Goal: Contribute content

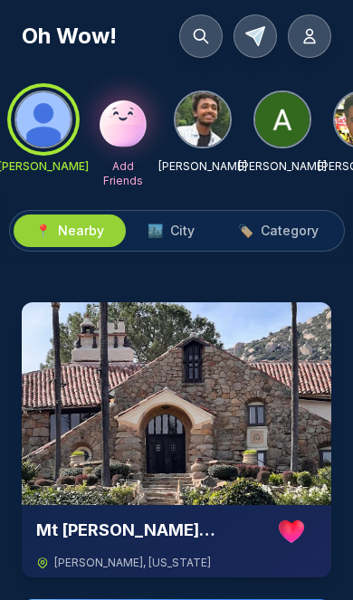
click at [120, 125] on img at bounding box center [123, 120] width 58 height 58
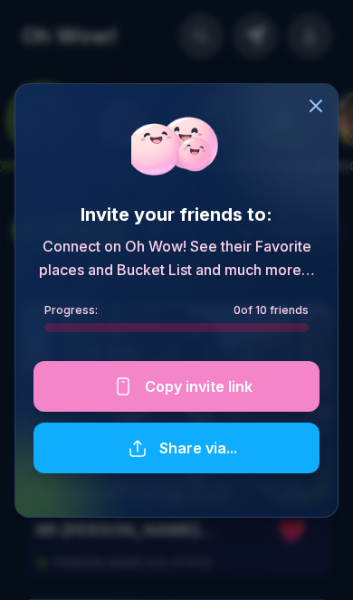
click at [151, 372] on div at bounding box center [176, 386] width 286 height 51
click at [227, 386] on div at bounding box center [176, 386] width 286 height 51
click at [317, 103] on icon at bounding box center [316, 105] width 11 height 11
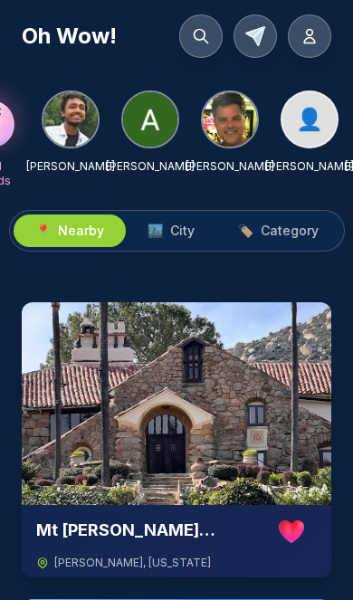
scroll to position [0, 131]
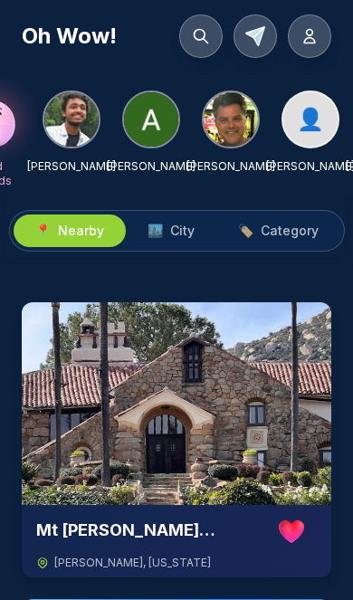
click at [233, 99] on img at bounding box center [231, 119] width 54 height 54
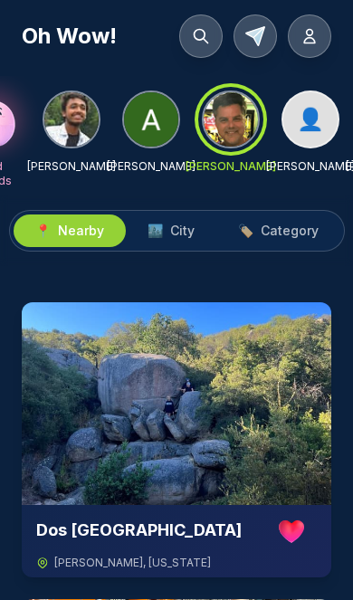
click at [180, 206] on div "📍 Nearby 🏙️ City 🏷️ Category" at bounding box center [176, 231] width 353 height 71
click at [173, 206] on div "📍 Nearby 🏙️ City 🏷️ Category" at bounding box center [176, 231] width 353 height 71
click at [168, 221] on button "🏙️ City" at bounding box center [171, 231] width 91 height 33
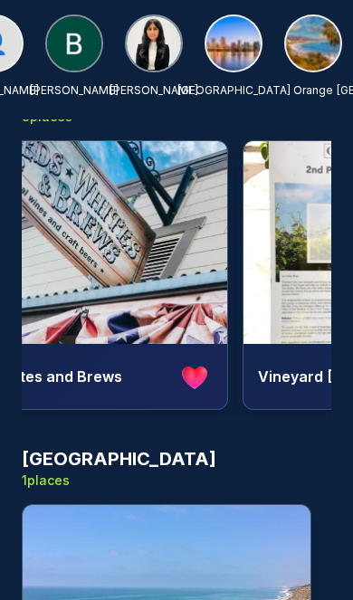
scroll to position [0, 377]
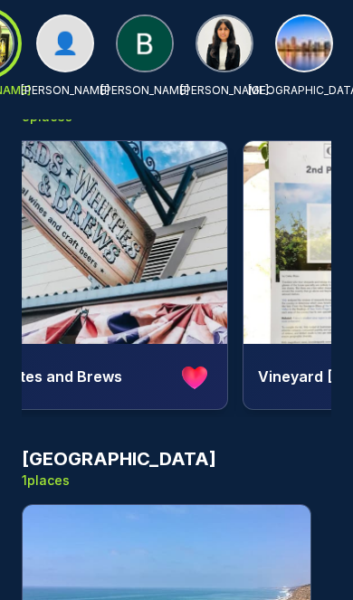
click at [133, 30] on img at bounding box center [145, 43] width 54 height 54
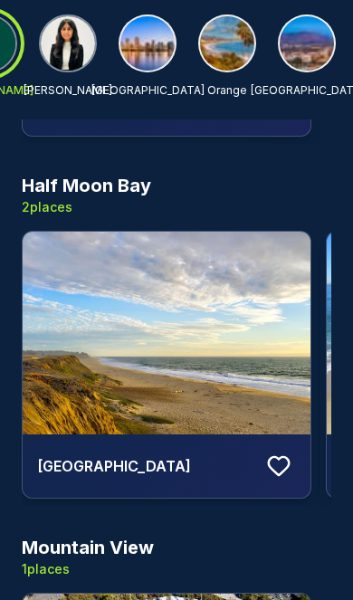
scroll to position [0, 534]
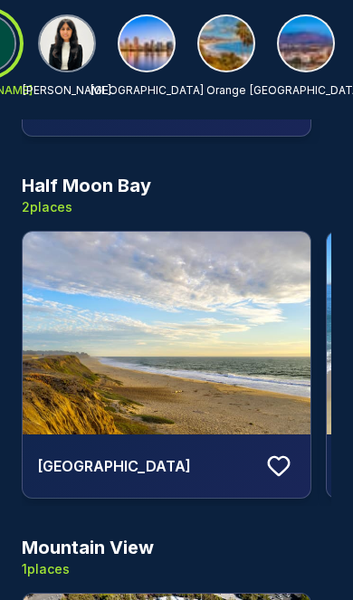
click at [147, 31] on img at bounding box center [147, 43] width 54 height 54
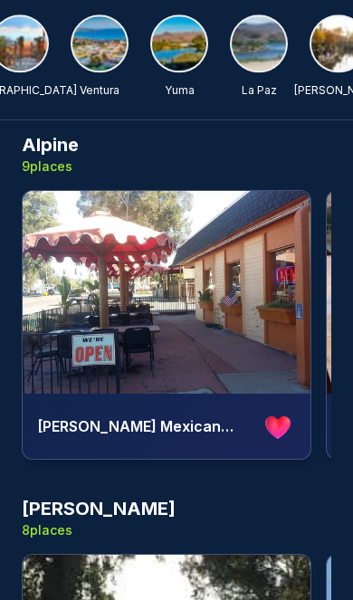
scroll to position [0, 0]
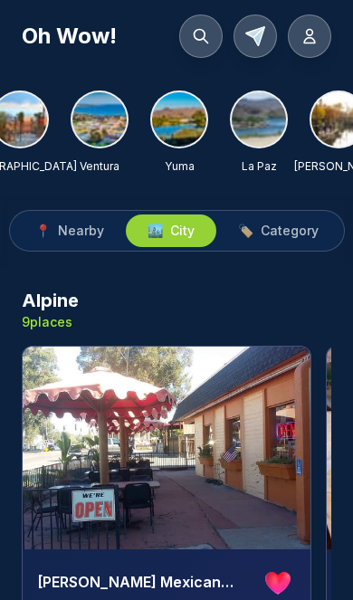
click at [188, 29] on button at bounding box center [200, 35] width 43 height 43
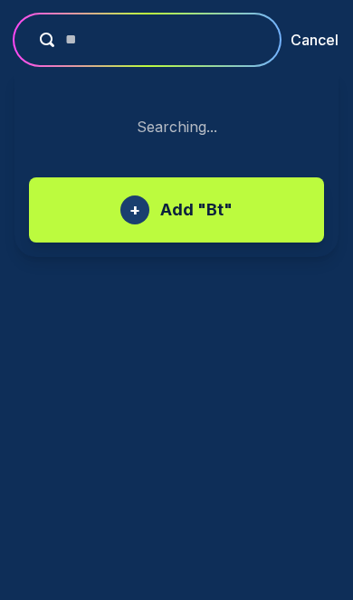
type input "*"
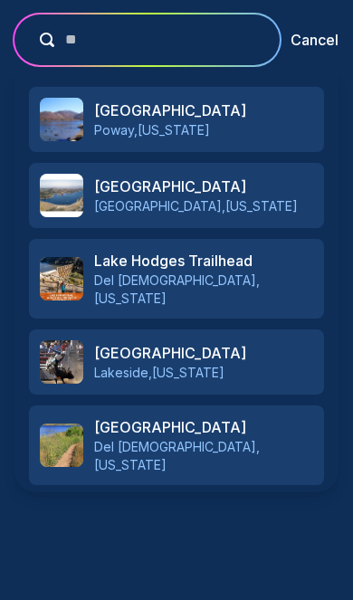
type input "*"
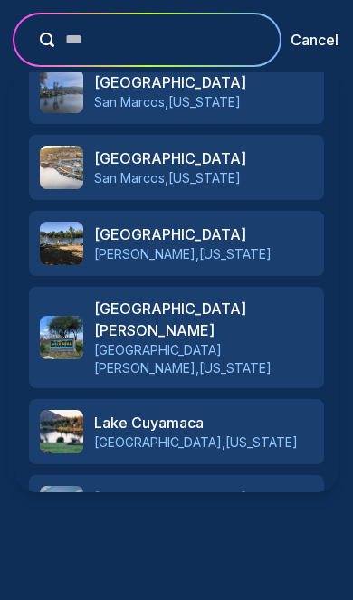
scroll to position [795, 0]
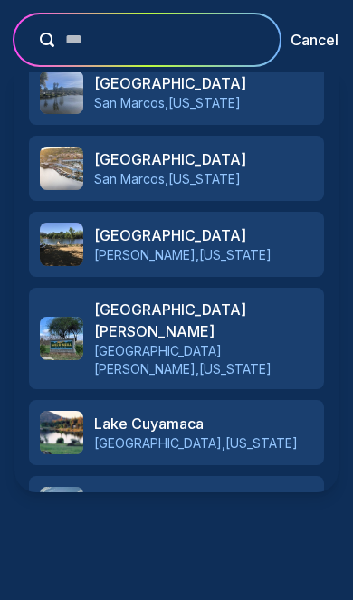
click at [189, 43] on input "***" at bounding box center [159, 40] width 211 height 22
type input "*"
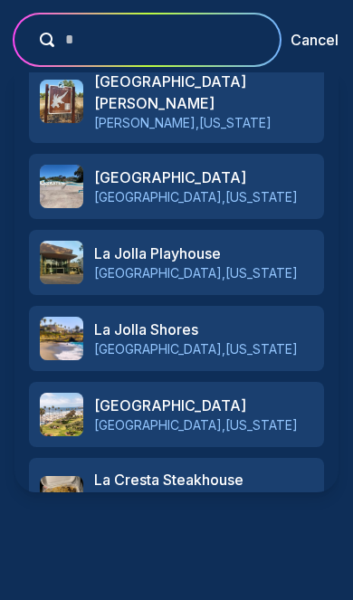
scroll to position [777, 0]
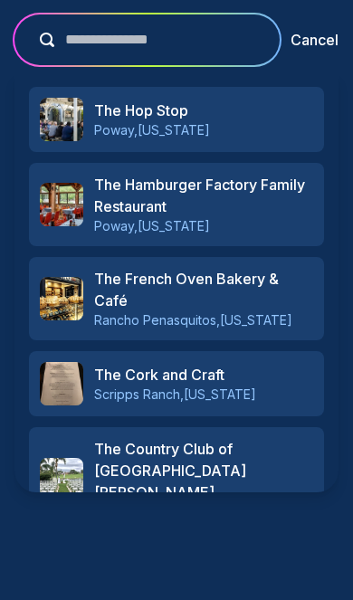
click at [97, 45] on input "**********" at bounding box center [159, 40] width 211 height 22
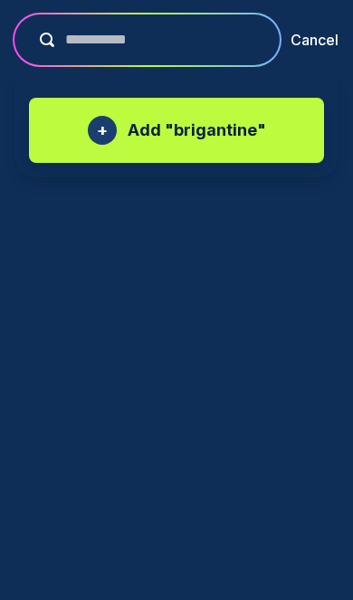
type input "**********"
click at [232, 125] on p "Add " brigantine "" at bounding box center [197, 130] width 139 height 25
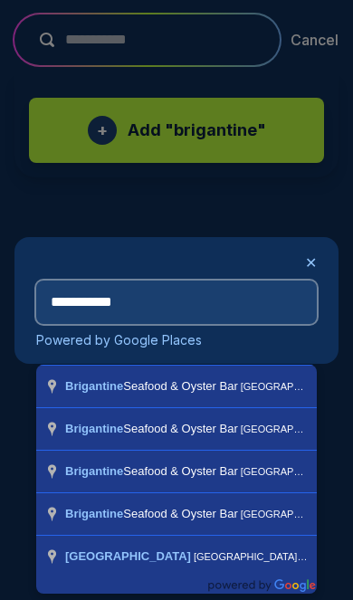
scroll to position [5, 0]
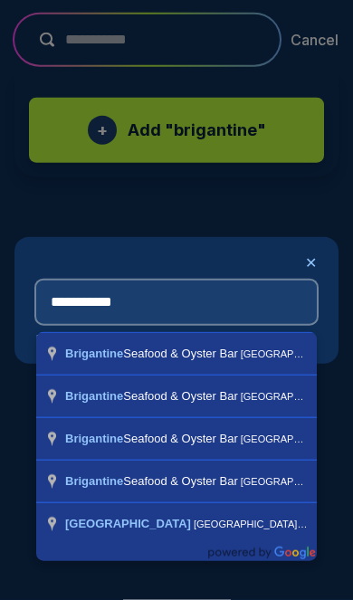
click at [222, 296] on input "**********" at bounding box center [176, 302] width 281 height 43
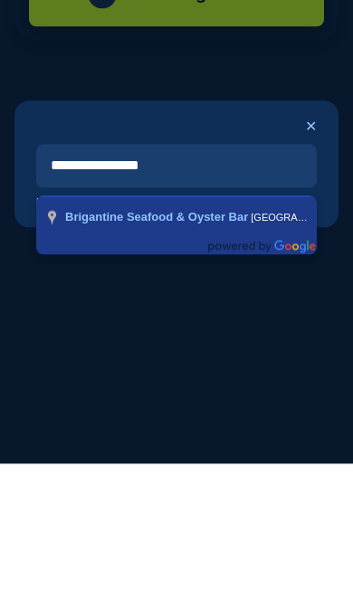
type input "**********"
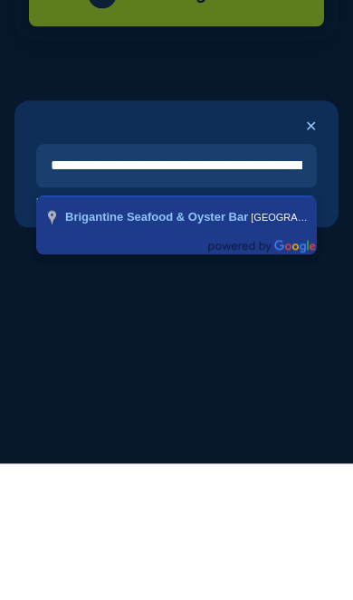
scroll to position [105, 0]
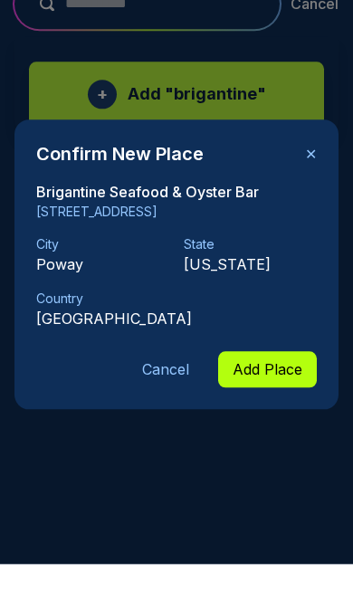
click at [277, 406] on div "Confirm New Place ✕ Brigantine Seafood & Oyster Bar [STREET_ADDRESS][GEOGRAPHIC…" at bounding box center [176, 301] width 324 height 290
click at [259, 414] on div "Confirm New Place ✕ Brigantine Seafood & Oyster Bar [STREET_ADDRESS][GEOGRAPHIC…" at bounding box center [176, 300] width 353 height 600
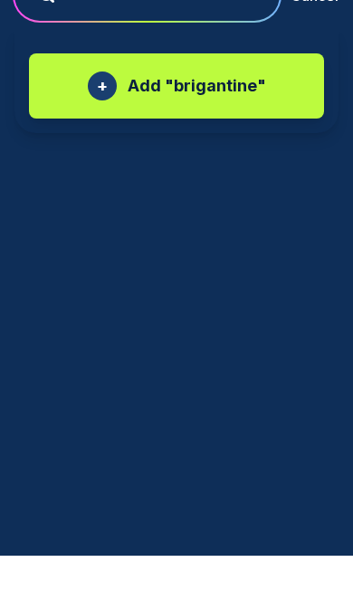
scroll to position [97, 0]
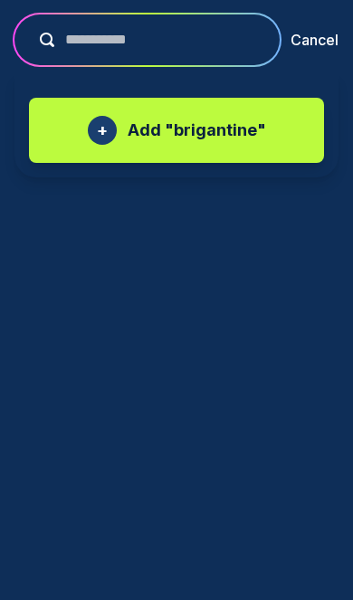
click at [229, 144] on div "+ Add " brigantine "" at bounding box center [176, 130] width 259 height 29
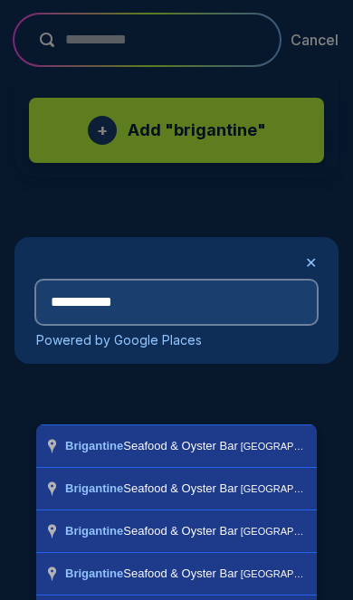
click at [225, 293] on input "**********" at bounding box center [176, 302] width 281 height 43
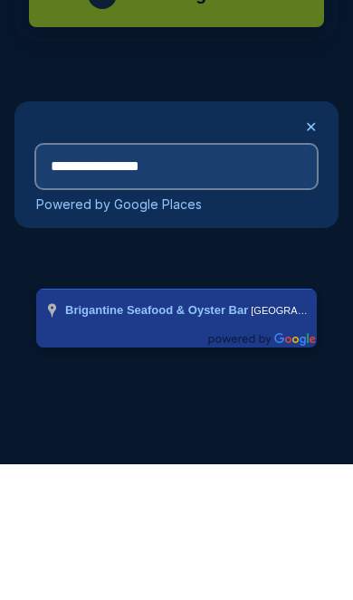
type input "**********"
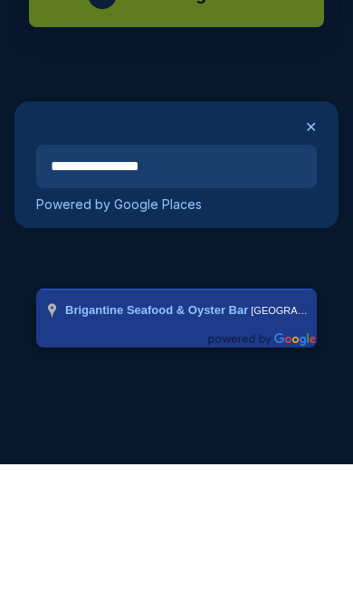
scroll to position [105, 0]
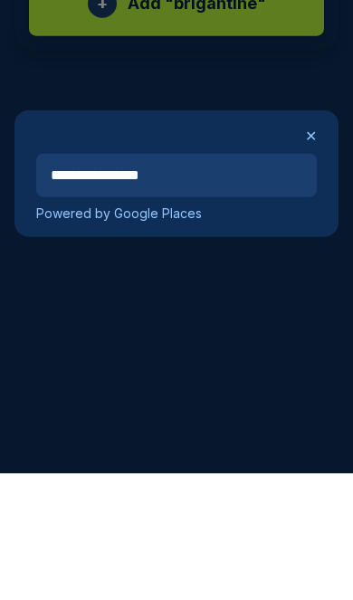
click at [231, 308] on div "**********" at bounding box center [176, 300] width 353 height 600
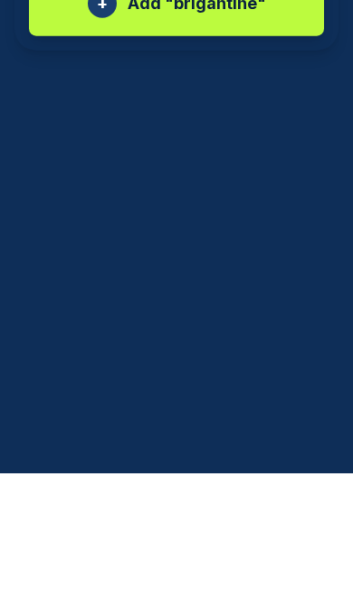
click at [196, 98] on div "+ Add " brigantine "" at bounding box center [176, 130] width 295 height 65
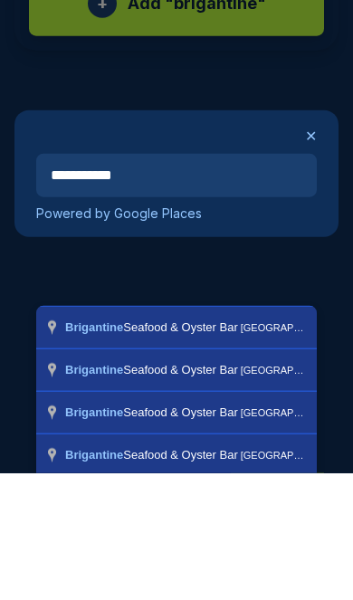
type input "**********"
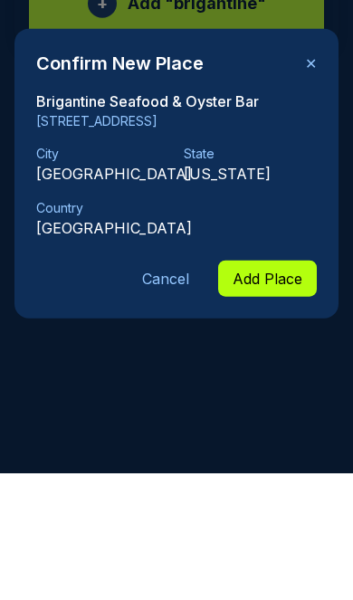
click at [310, 290] on p "[US_STATE]" at bounding box center [250, 301] width 133 height 22
click at [302, 290] on p "[US_STATE]" at bounding box center [250, 301] width 133 height 22
click at [315, 272] on div "City [GEOGRAPHIC_DATA] [US_STATE] Country [GEOGRAPHIC_DATA]" at bounding box center [176, 319] width 281 height 94
click at [316, 290] on p "[US_STATE]" at bounding box center [250, 301] width 133 height 22
click at [321, 191] on div "Confirm New Place ✕ Brigantine Seafood & Oyster Bar [STREET_ADDRESS][GEOGRAPHIC…" at bounding box center [176, 301] width 324 height 290
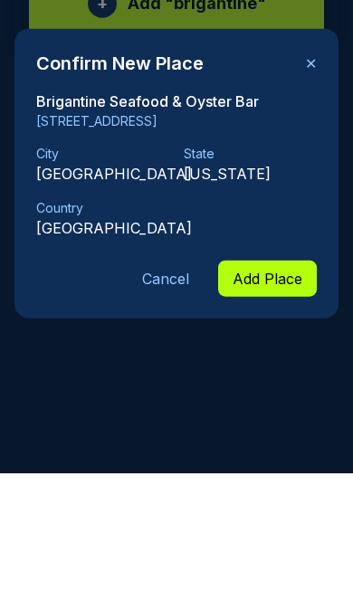
click at [150, 406] on div "Confirm New Place ✕ Brigantine Seafood & Oyster Bar [STREET_ADDRESS][GEOGRAPHIC…" at bounding box center [176, 300] width 353 height 600
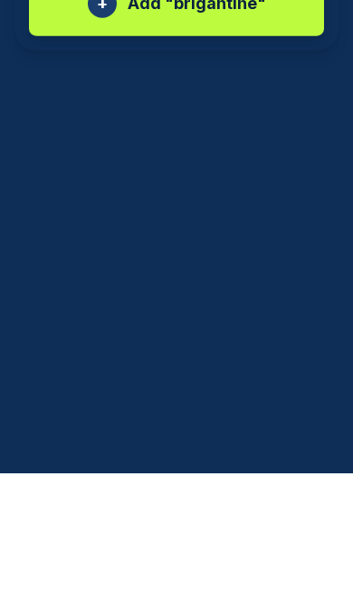
click at [196, 98] on div "+ Add " brigantine "" at bounding box center [176, 130] width 295 height 65
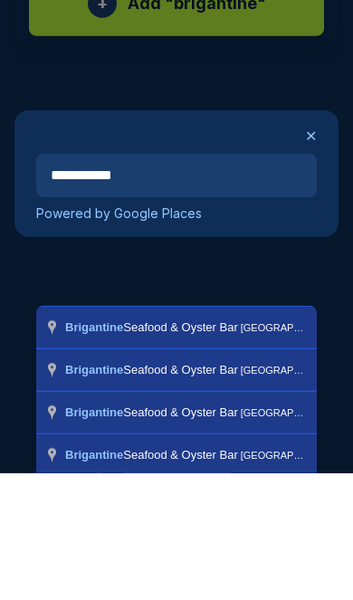
type input "**********"
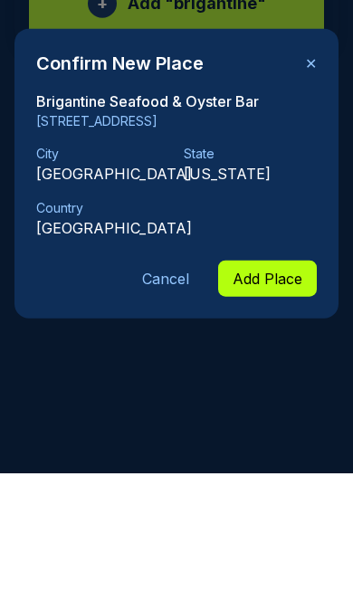
click at [311, 272] on div "City [GEOGRAPHIC_DATA] [US_STATE] Country [GEOGRAPHIC_DATA]" at bounding box center [176, 319] width 281 height 94
click at [307, 272] on div "City [GEOGRAPHIC_DATA] [US_STATE] Country [GEOGRAPHIC_DATA]" at bounding box center [176, 319] width 281 height 94
click at [311, 272] on div "City [GEOGRAPHIC_DATA] [US_STATE] Country [GEOGRAPHIC_DATA]" at bounding box center [176, 319] width 281 height 94
click at [166, 406] on div "Confirm New Place ✕ Brigantine Seafood & Oyster Bar [STREET_ADDRESS][GEOGRAPHIC…" at bounding box center [176, 300] width 353 height 600
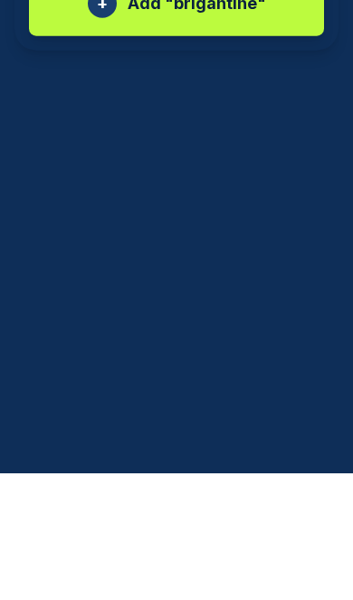
click at [177, 72] on div "+ Add " brigantine "" at bounding box center [176, 124] width 324 height 105
click at [127, 72] on div "+ Add " brigantine "" at bounding box center [176, 124] width 324 height 105
click at [120, 54] on div at bounding box center [176, 300] width 353 height 600
click at [124, 53] on div at bounding box center [176, 300] width 353 height 600
click at [182, 52] on div at bounding box center [176, 300] width 353 height 600
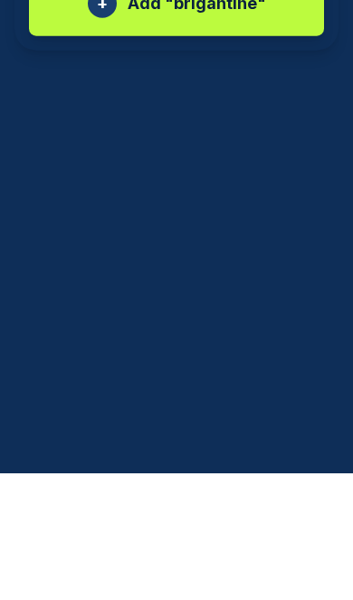
click at [182, 51] on div at bounding box center [176, 300] width 353 height 600
click at [195, 137] on div at bounding box center [176, 300] width 353 height 600
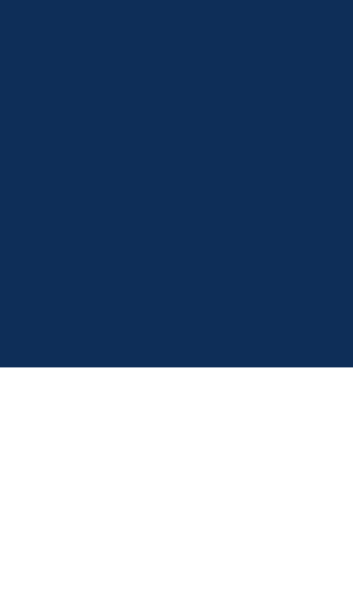
click at [197, 131] on p "Add " brigantine "" at bounding box center [197, 130] width 139 height 25
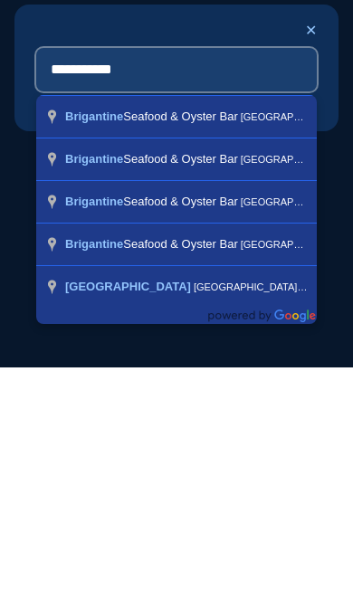
click at [191, 309] on input "**********" at bounding box center [176, 302] width 281 height 43
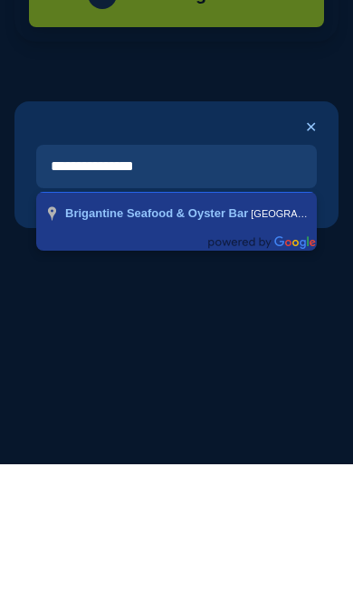
type input "**********"
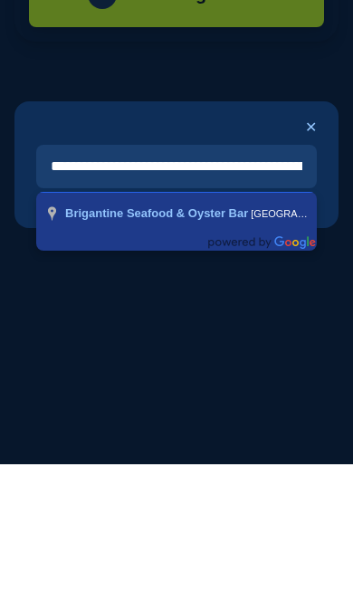
scroll to position [105, 0]
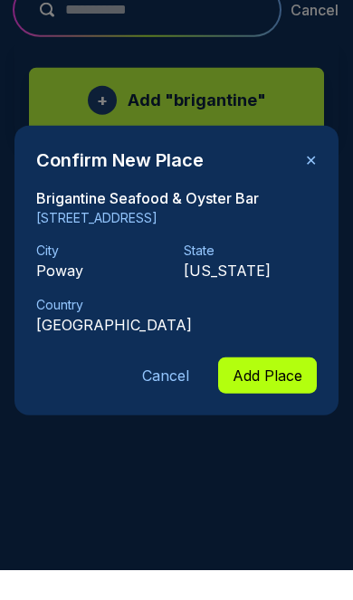
click at [279, 408] on div "Confirm New Place ✕ Brigantine Seafood & Oyster Bar [STREET_ADDRESS][GEOGRAPHIC…" at bounding box center [176, 301] width 324 height 290
click at [257, 406] on button "Add Place" at bounding box center [267, 405] width 99 height 36
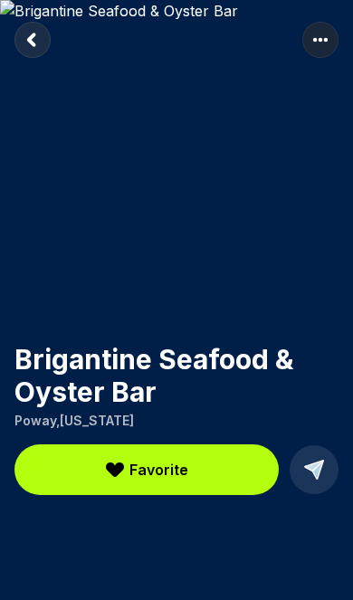
click at [38, 43] on rect "Return to previous page" at bounding box center [32, 40] width 36 height 36
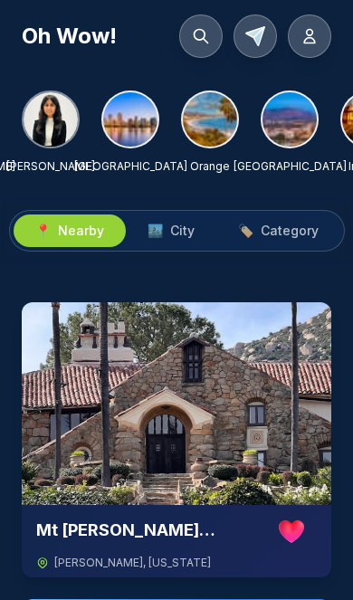
scroll to position [0, 551]
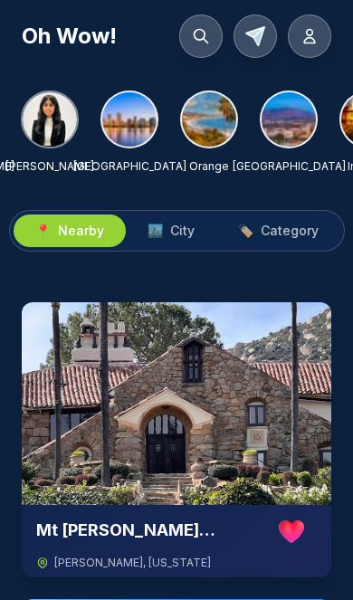
click at [124, 129] on img at bounding box center [129, 119] width 54 height 54
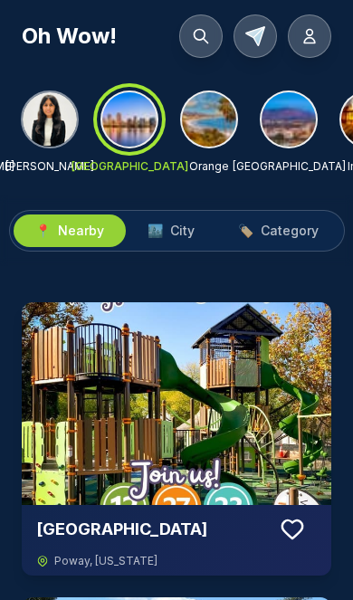
click at [178, 225] on span "City" at bounding box center [182, 231] width 24 height 18
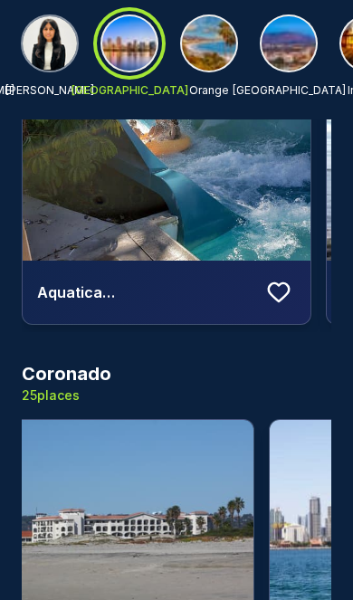
scroll to position [0, 360]
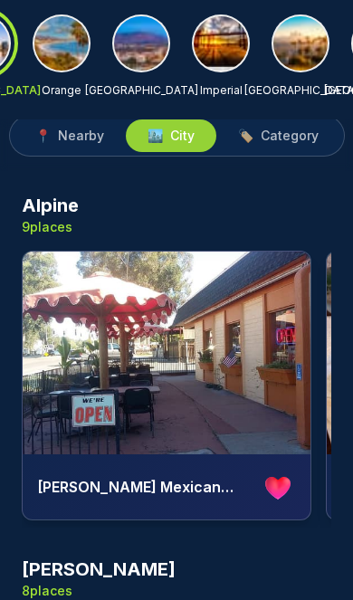
click at [225, 377] on img at bounding box center [167, 353] width 288 height 203
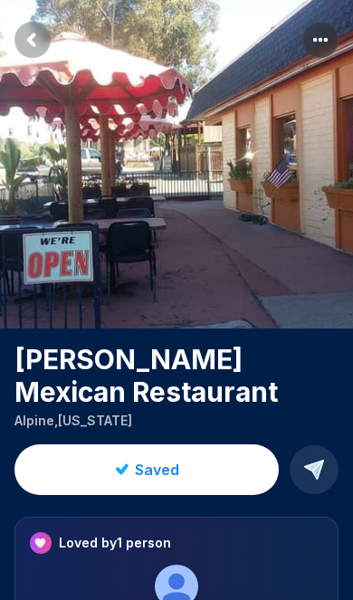
click at [325, 41] on circle "More options" at bounding box center [326, 40] width 4 height 4
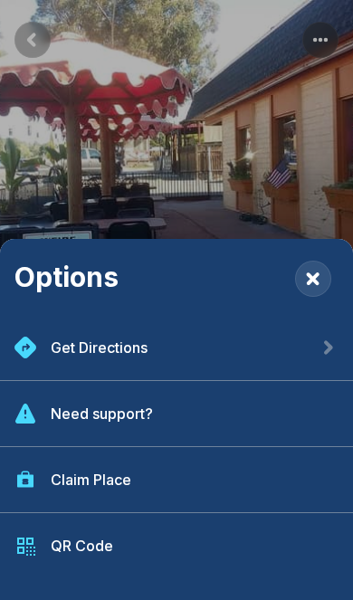
click at [157, 473] on div "Claim Place" at bounding box center [176, 480] width 353 height 66
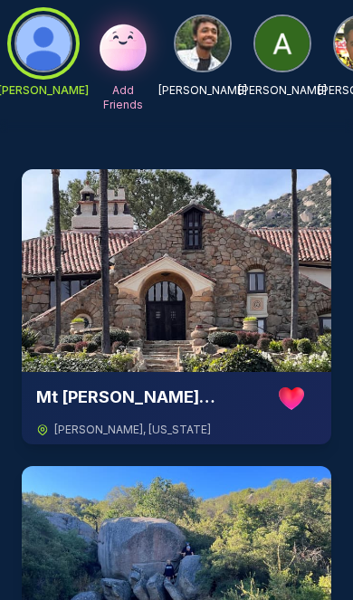
click at [241, 303] on img at bounding box center [177, 270] width 310 height 203
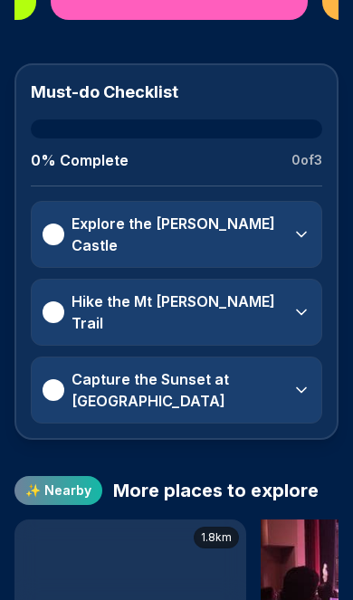
scroll to position [1098, 0]
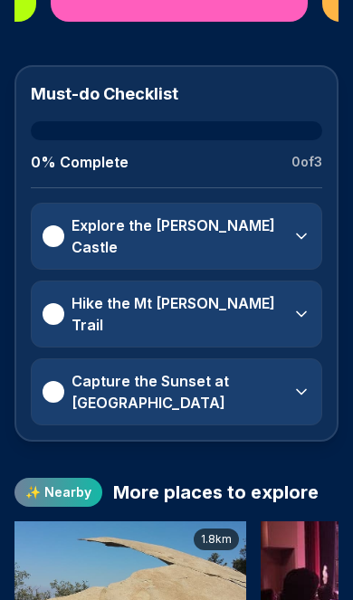
click at [62, 225] on div at bounding box center [54, 236] width 22 height 22
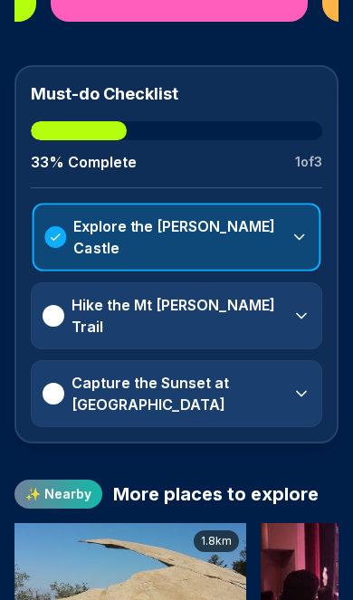
click at [302, 235] on polyline at bounding box center [299, 237] width 9 height 5
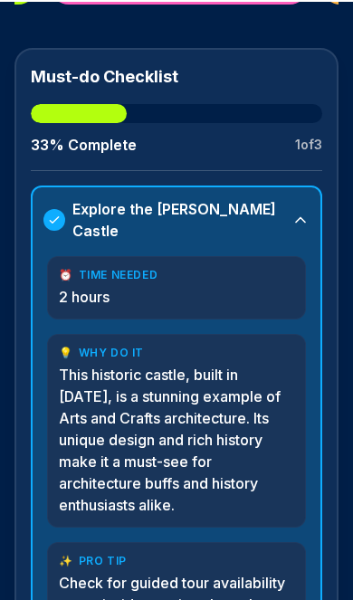
scroll to position [1115, 0]
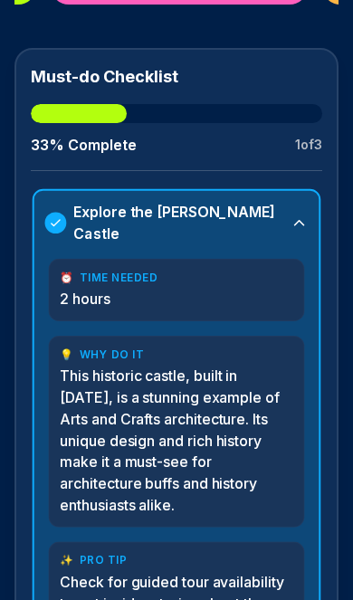
click at [294, 214] on icon at bounding box center [300, 223] width 18 height 18
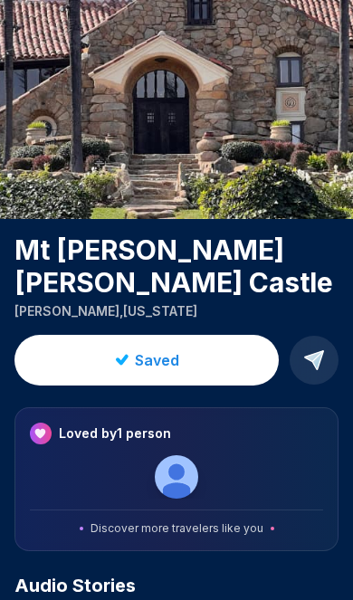
scroll to position [0, 0]
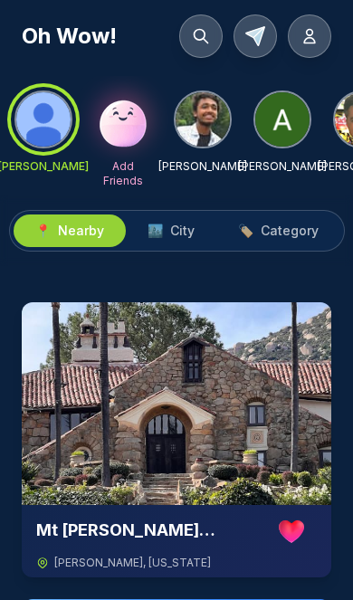
click at [178, 229] on span "City" at bounding box center [182, 231] width 24 height 18
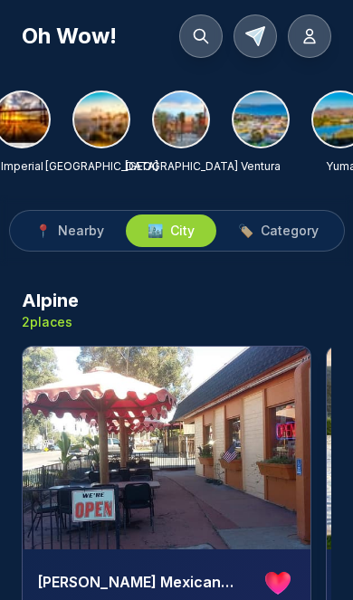
scroll to position [0, 892]
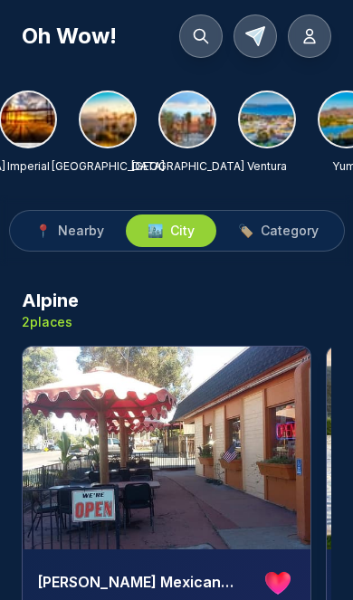
click at [183, 129] on img at bounding box center [187, 119] width 54 height 54
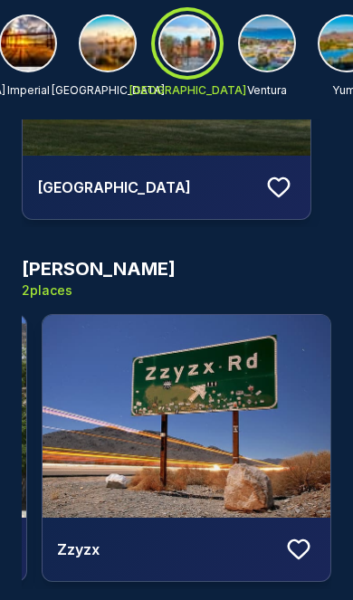
scroll to position [0, 284]
click at [300, 552] on icon at bounding box center [298, 549] width 27 height 27
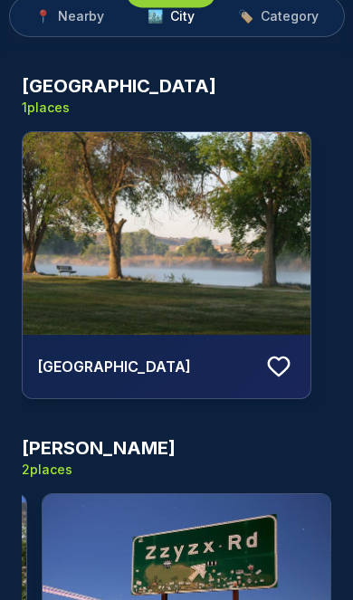
scroll to position [0, 0]
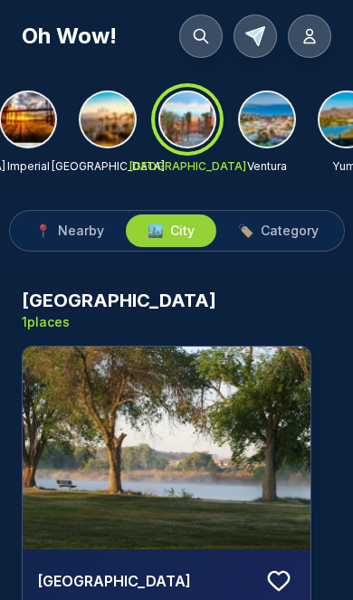
click at [317, 38] on icon at bounding box center [310, 36] width 18 height 18
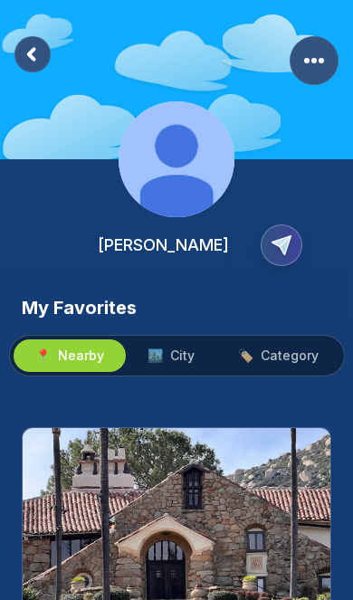
click at [37, 57] on rect at bounding box center [32, 54] width 36 height 36
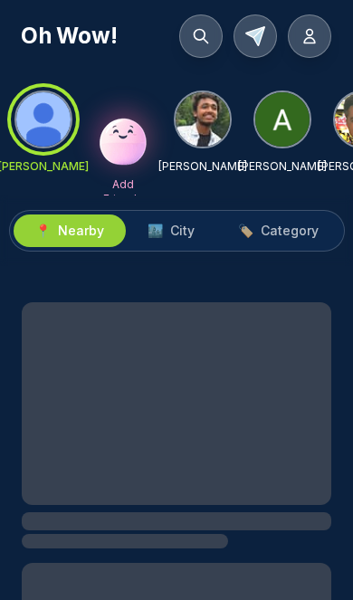
click at [309, 34] on icon at bounding box center [310, 36] width 18 height 18
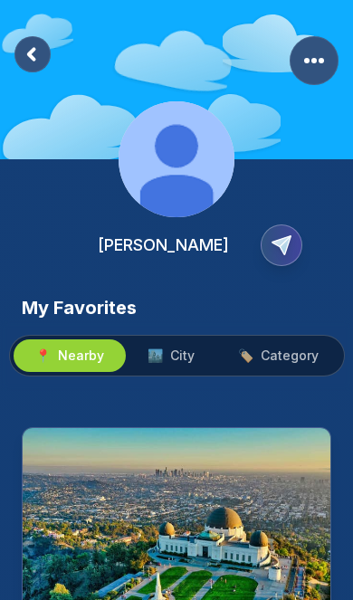
click at [178, 362] on span "City" at bounding box center [182, 356] width 24 height 18
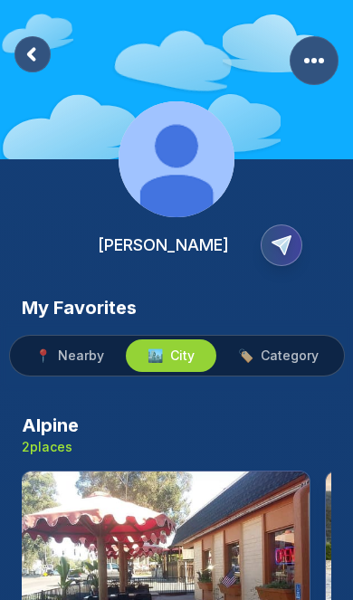
click at [308, 61] on circle "More Options" at bounding box center [306, 60] width 5 height 5
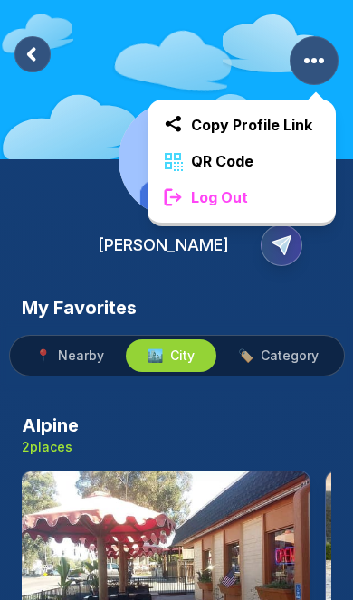
click at [263, 169] on div "QR Code" at bounding box center [242, 161] width 188 height 36
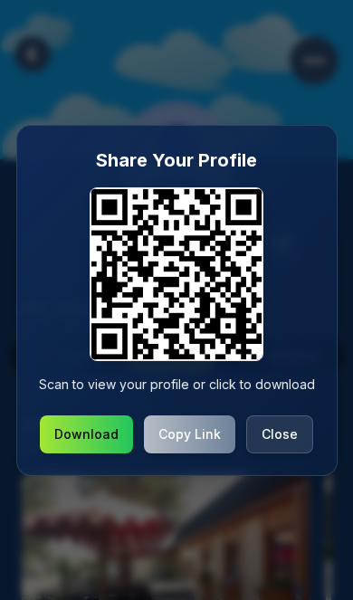
click at [273, 436] on button "Close" at bounding box center [279, 435] width 67 height 38
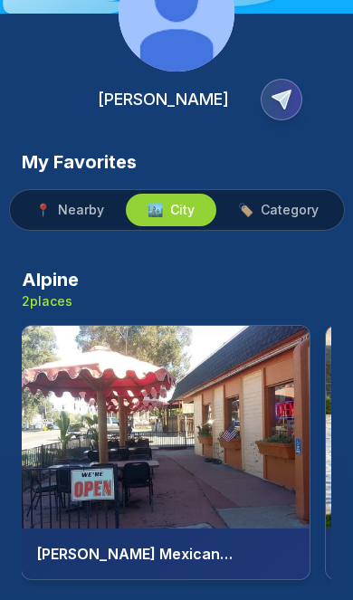
click at [186, 457] on img at bounding box center [166, 427] width 288 height 203
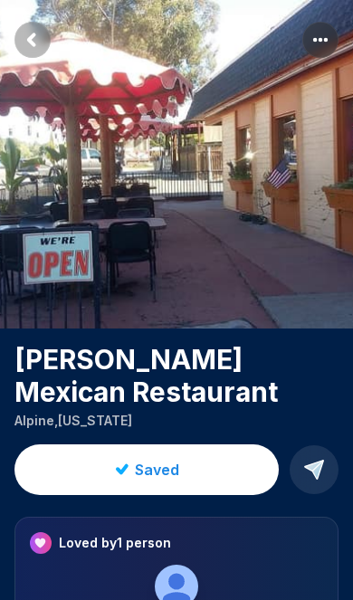
click at [305, 38] on rect "More options" at bounding box center [320, 40] width 36 height 36
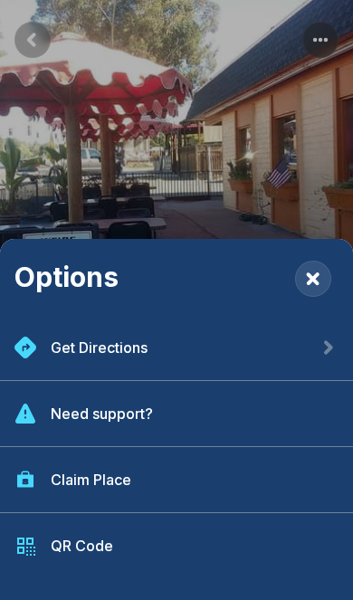
click at [124, 547] on div "QR Code" at bounding box center [176, 545] width 353 height 65
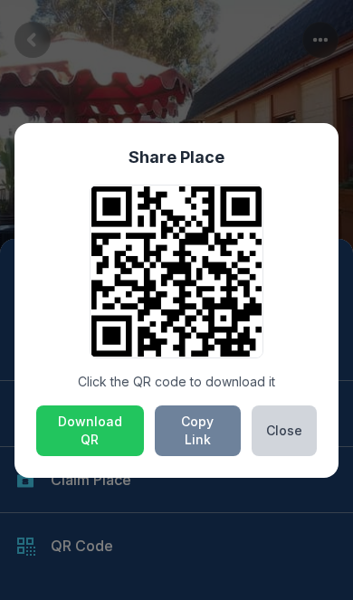
click at [296, 430] on button "Close" at bounding box center [284, 431] width 65 height 51
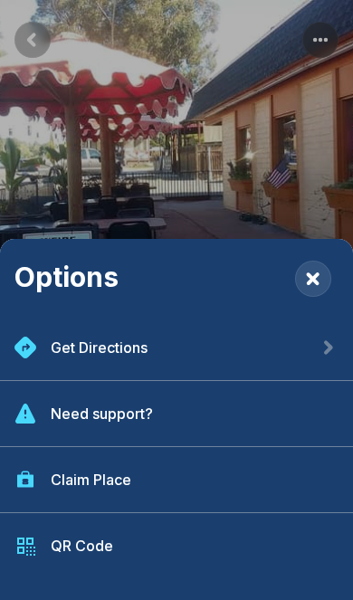
click at [310, 277] on icon "Close" at bounding box center [313, 279] width 13 height 13
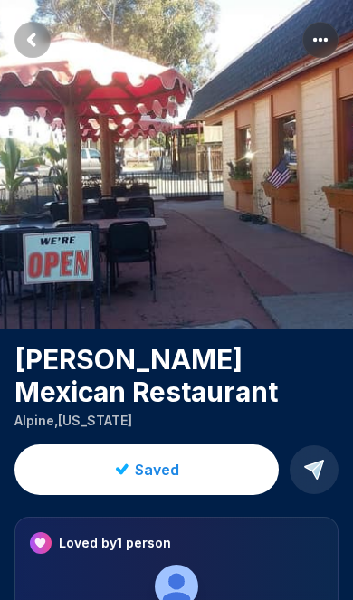
click at [39, 39] on rect "Return to previous page" at bounding box center [32, 40] width 36 height 36
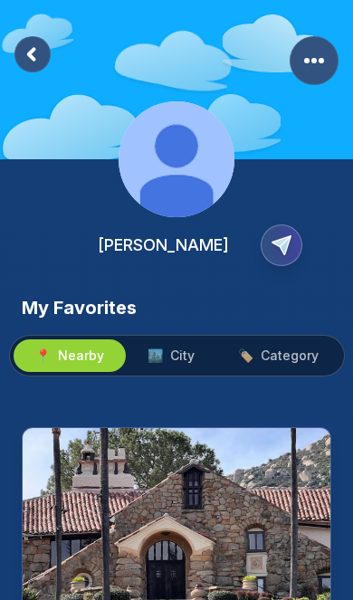
click at [37, 60] on rect at bounding box center [32, 54] width 36 height 36
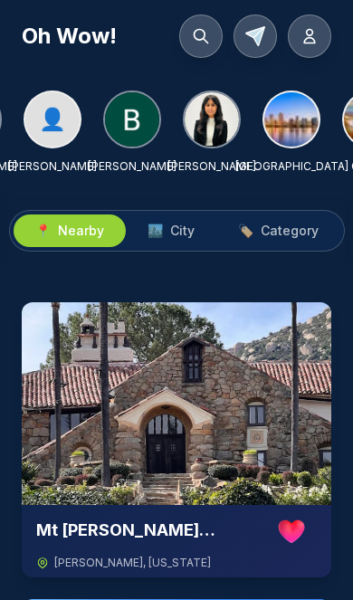
scroll to position [0, 392]
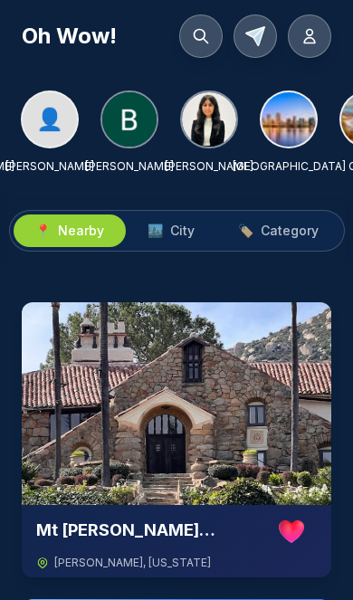
click at [297, 115] on img at bounding box center [289, 119] width 54 height 54
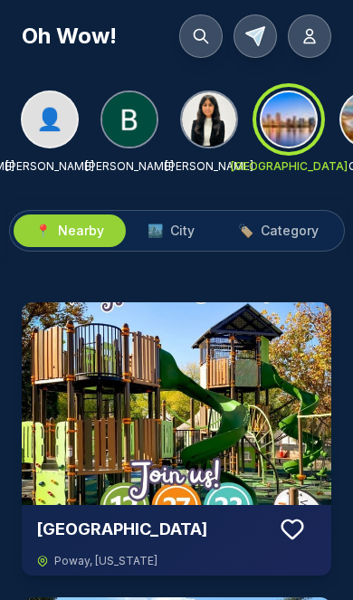
click at [289, 233] on span "Category" at bounding box center [290, 231] width 58 height 18
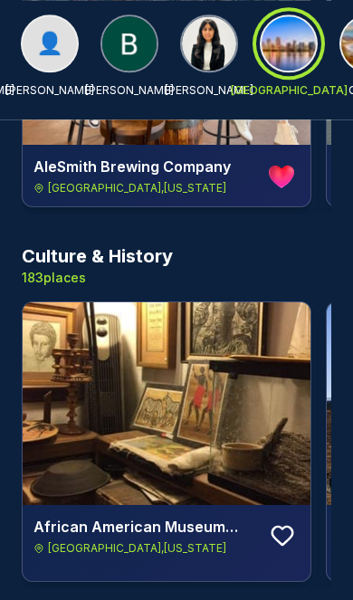
scroll to position [741, 0]
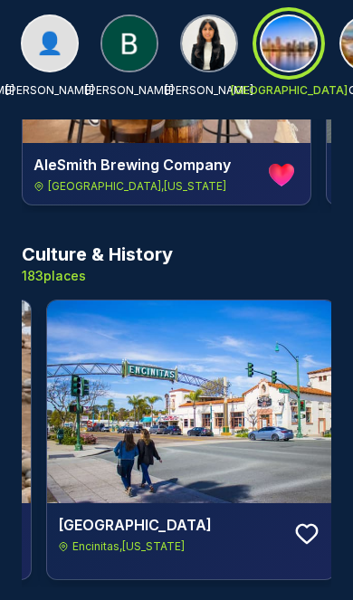
scroll to position [0, 8187]
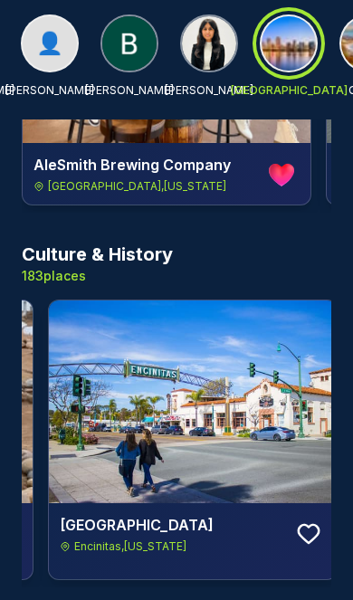
click at [304, 531] on icon at bounding box center [308, 534] width 27 height 27
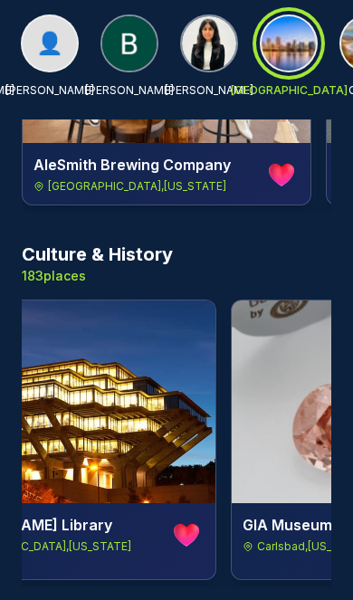
scroll to position [0, 11266]
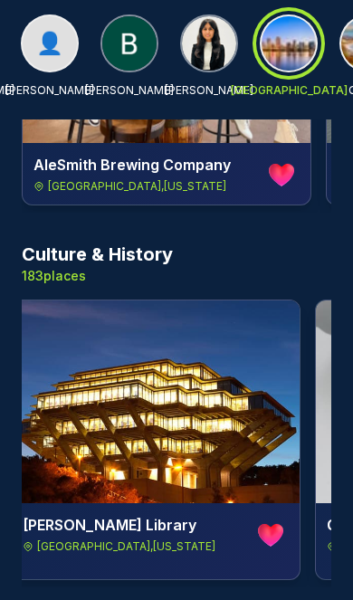
click at [267, 533] on icon at bounding box center [266, 532] width 6 height 12
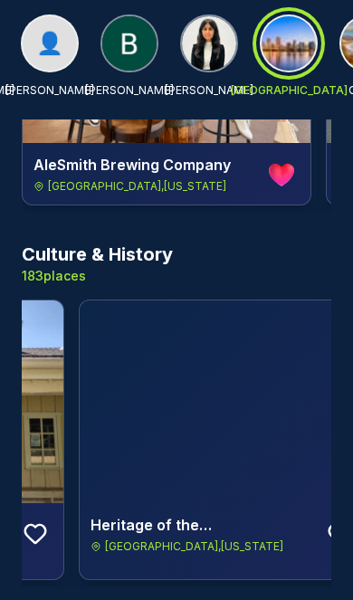
scroll to position [0, 13027]
